Goal: Information Seeking & Learning: Learn about a topic

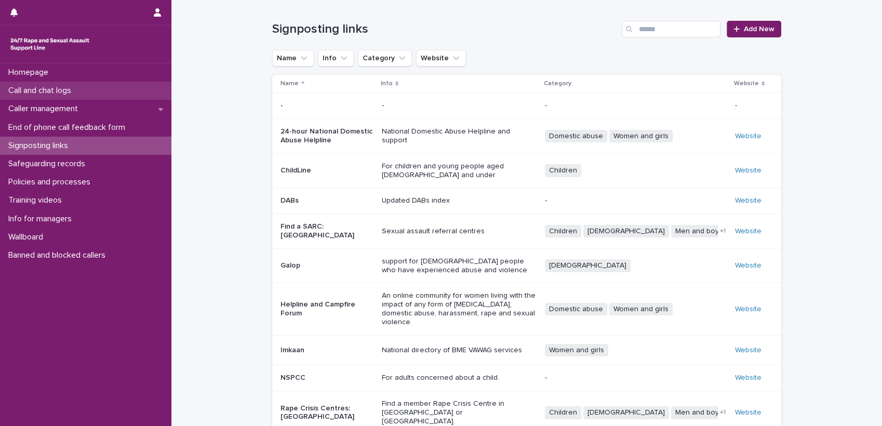
click at [52, 91] on p "Call and chat logs" at bounding box center [41, 91] width 75 height 10
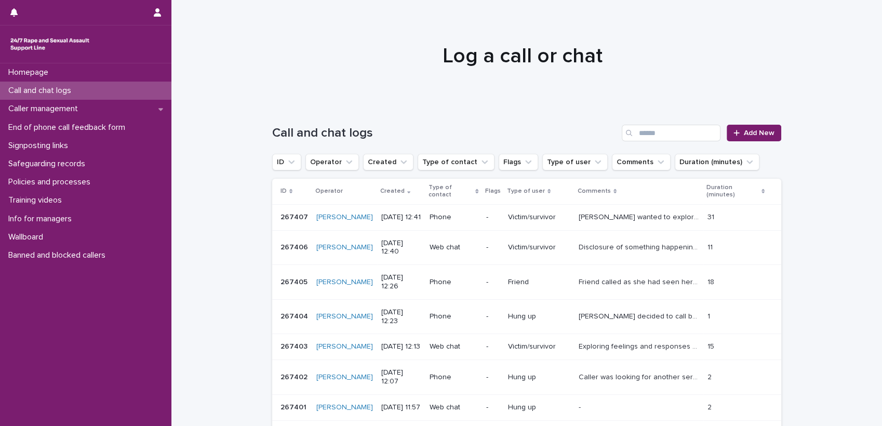
click at [573, 85] on div at bounding box center [521, 51] width 701 height 104
click at [505, 167] on button "Flags" at bounding box center [517, 162] width 39 height 17
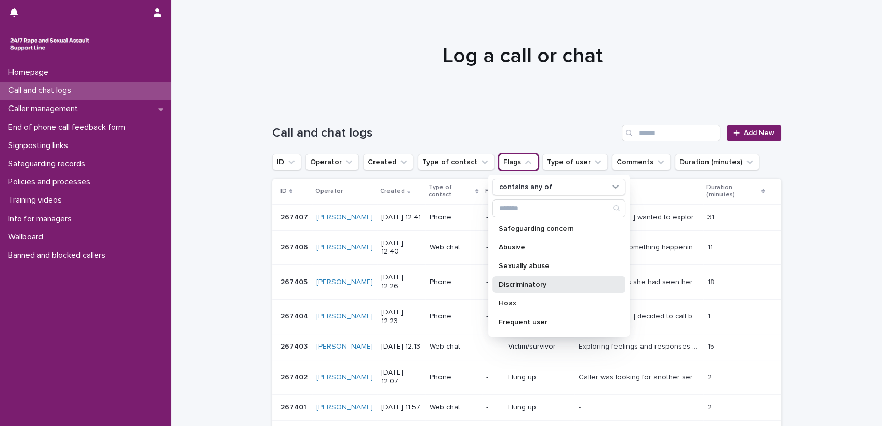
click at [528, 286] on p "Discriminatory" at bounding box center [553, 284] width 110 height 7
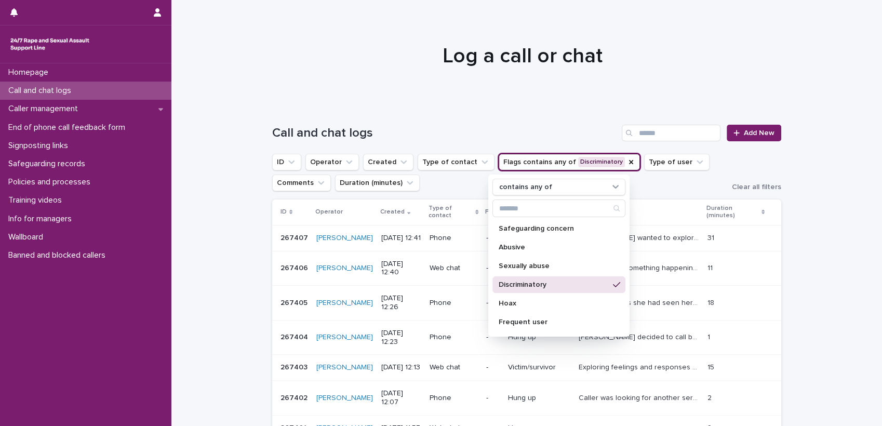
click at [422, 99] on div at bounding box center [521, 51] width 701 height 104
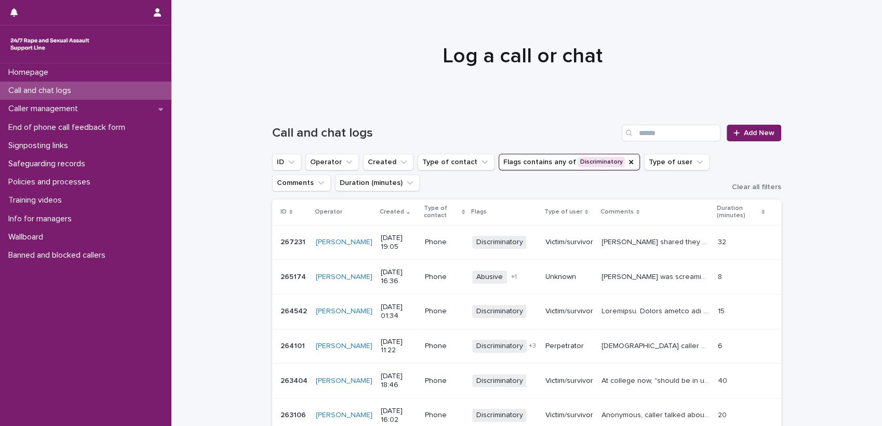
scroll to position [105, 0]
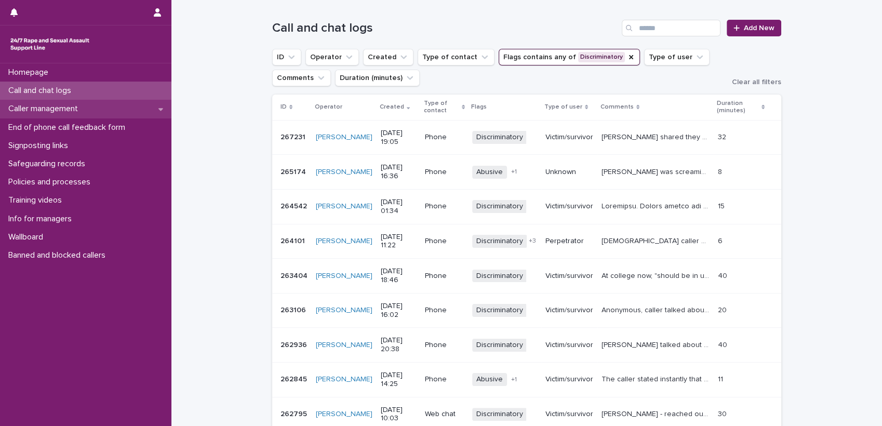
click at [55, 108] on p "Caller management" at bounding box center [45, 109] width 82 height 10
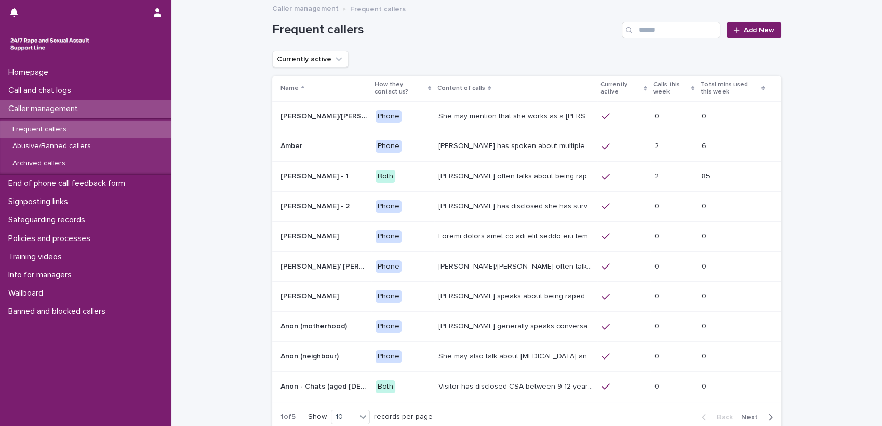
scroll to position [92, 0]
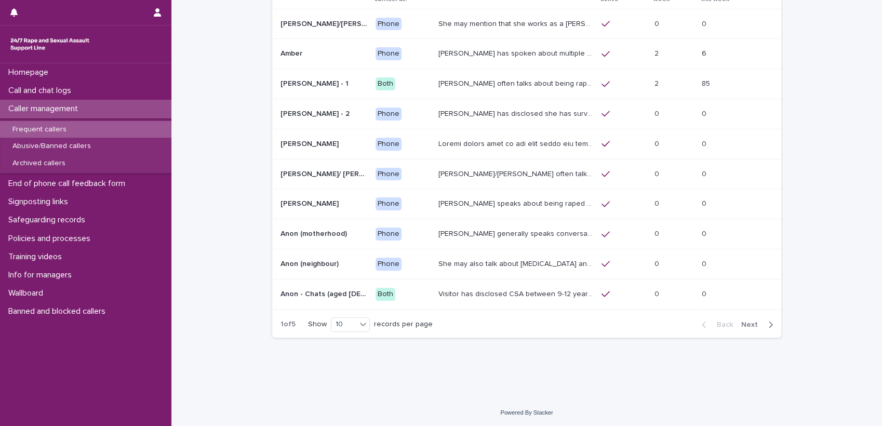
click at [746, 323] on span "Next" at bounding box center [752, 324] width 23 height 7
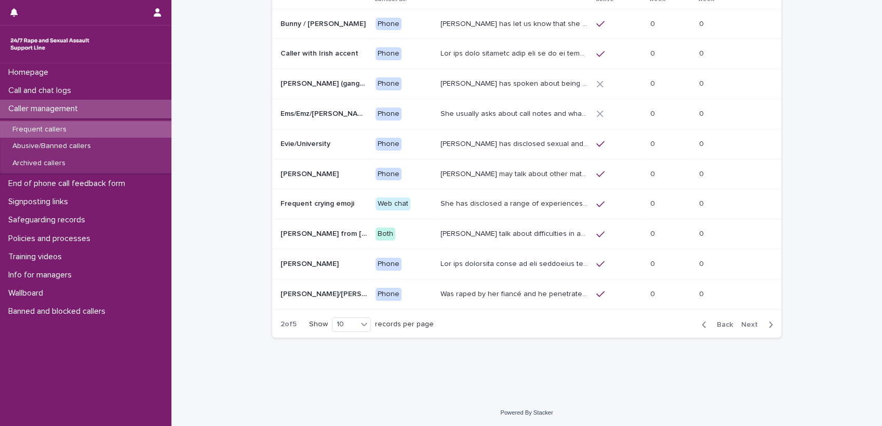
click at [746, 323] on span "Next" at bounding box center [752, 324] width 23 height 7
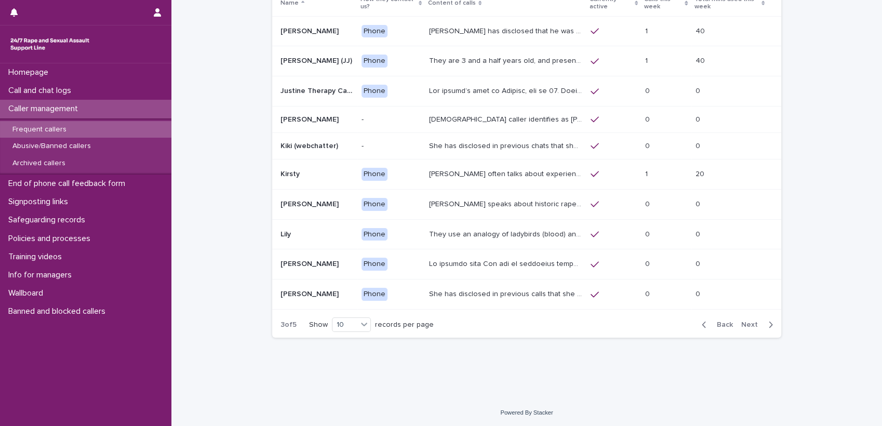
click at [746, 323] on span "Next" at bounding box center [752, 324] width 23 height 7
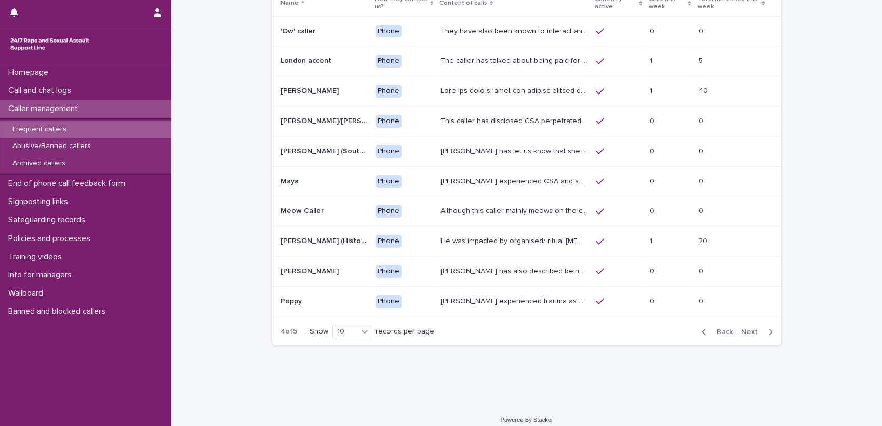
scroll to position [89, 0]
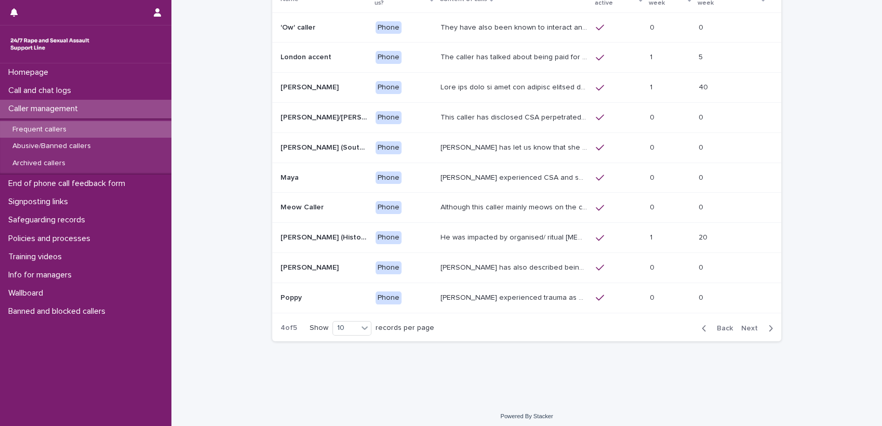
click at [746, 325] on span "Next" at bounding box center [752, 328] width 23 height 7
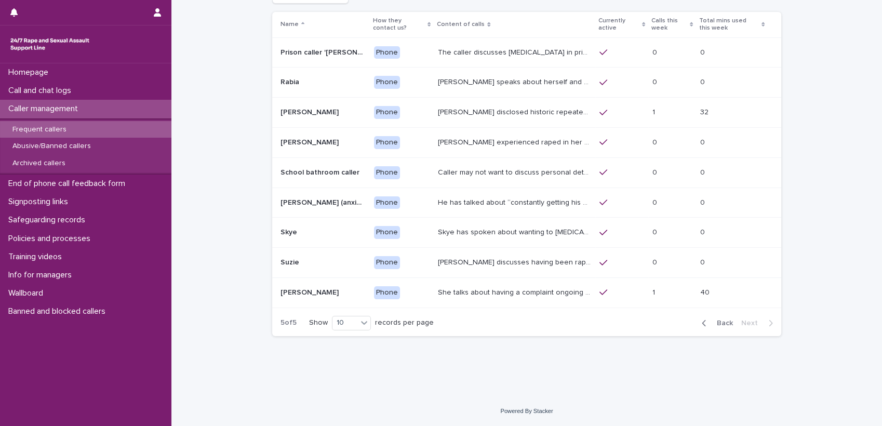
scroll to position [62, 0]
click at [720, 322] on span "Back" at bounding box center [721, 324] width 22 height 7
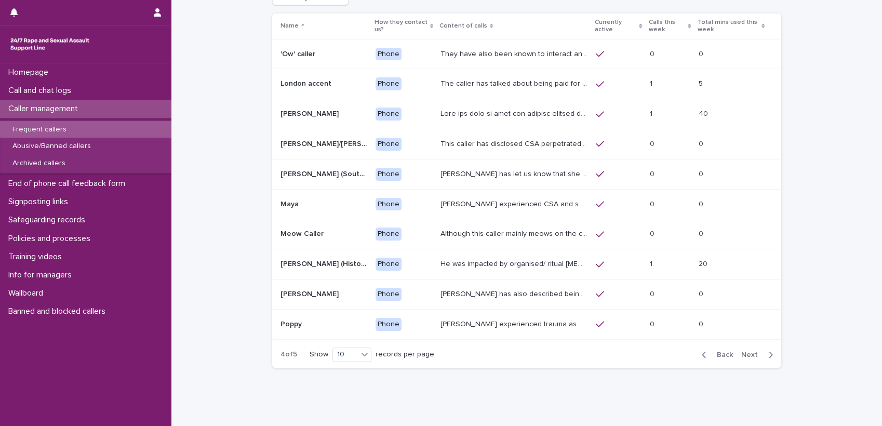
scroll to position [78, 0]
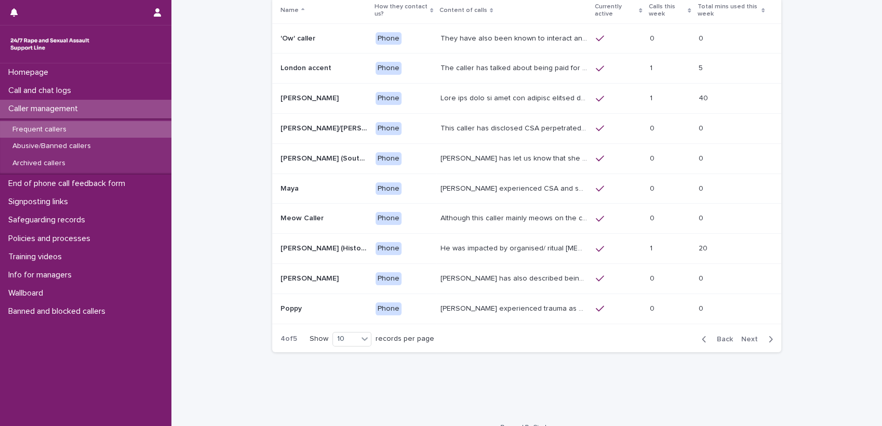
click at [511, 60] on div "The caller has talked about being paid for sex with older men. Gang ‘leaders’ a…" at bounding box center [513, 68] width 147 height 17
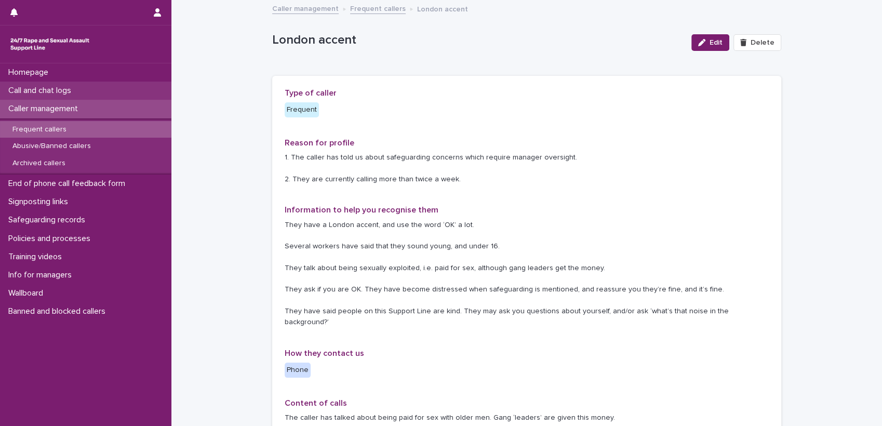
click at [43, 89] on p "Call and chat logs" at bounding box center [41, 91] width 75 height 10
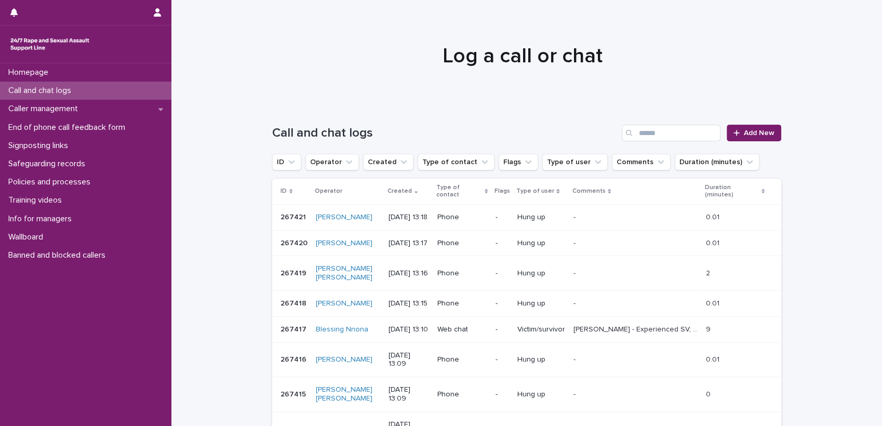
click at [599, 323] on p "[PERSON_NAME] - Experienced SV, explored feelings, provided emotional support, …" at bounding box center [636, 328] width 126 height 11
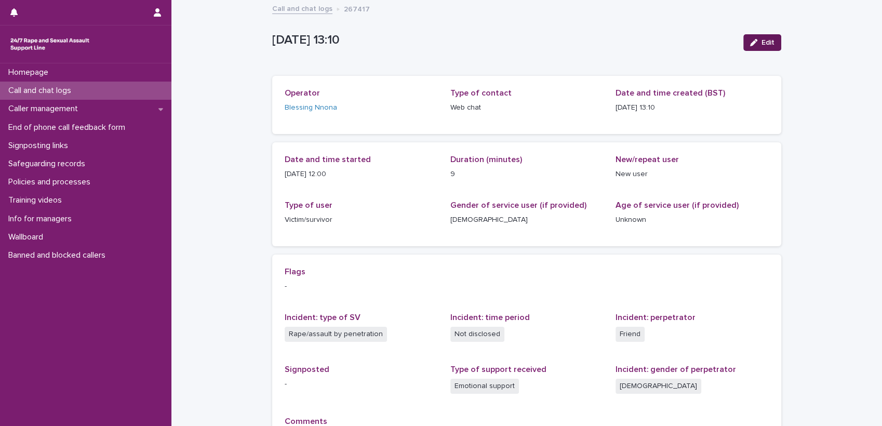
click at [752, 43] on icon "button" at bounding box center [753, 42] width 7 height 7
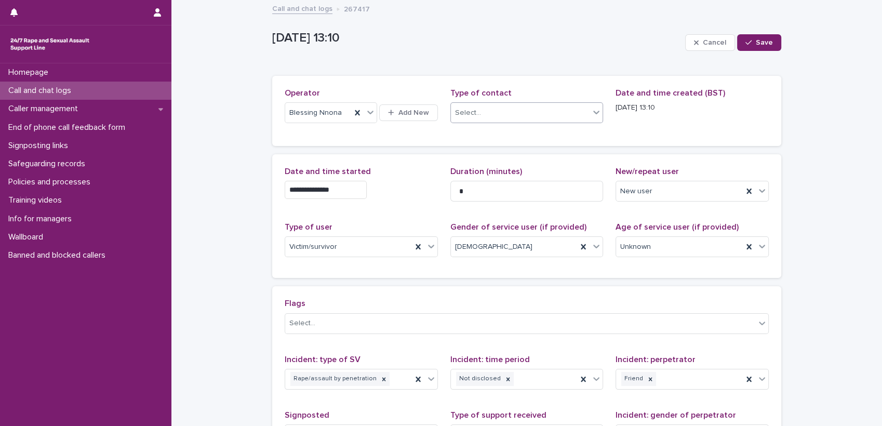
click at [591, 118] on div at bounding box center [596, 112] width 12 height 19
click at [560, 133] on div "Phone" at bounding box center [522, 133] width 152 height 18
click at [762, 39] on span "Save" at bounding box center [763, 42] width 17 height 7
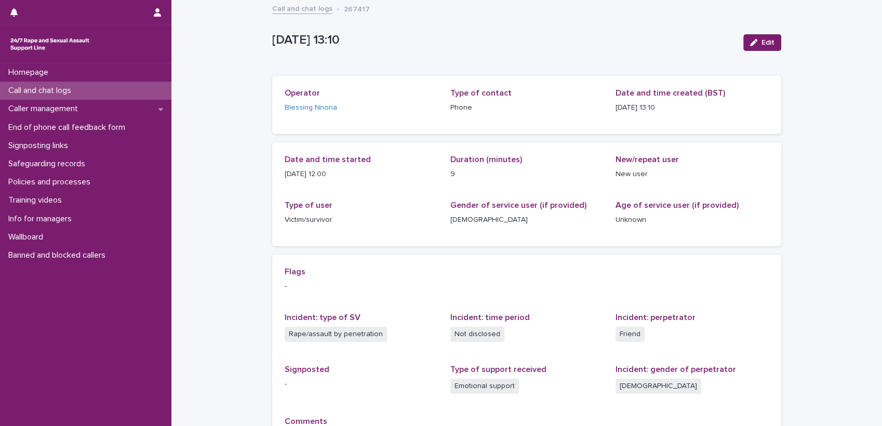
click at [326, 157] on span "Date and time started" at bounding box center [328, 159] width 86 height 8
